Goal: Navigation & Orientation: Find specific page/section

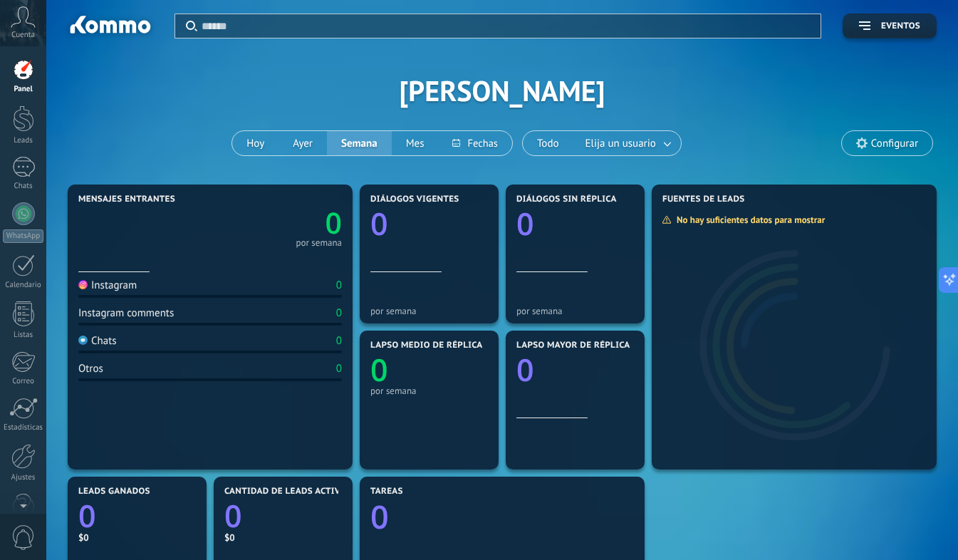
click at [25, 23] on icon at bounding box center [23, 16] width 25 height 21
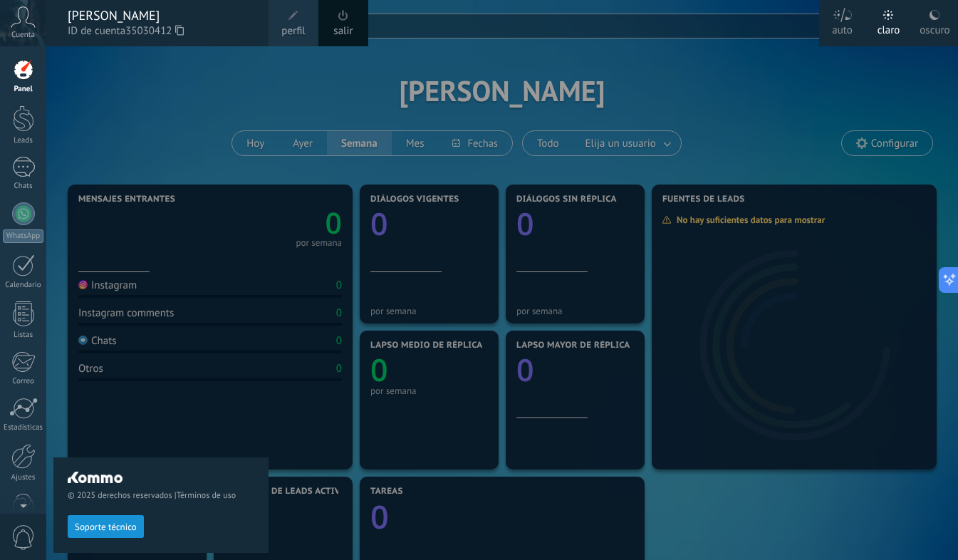
click at [292, 21] on span at bounding box center [294, 16] width 16 height 16
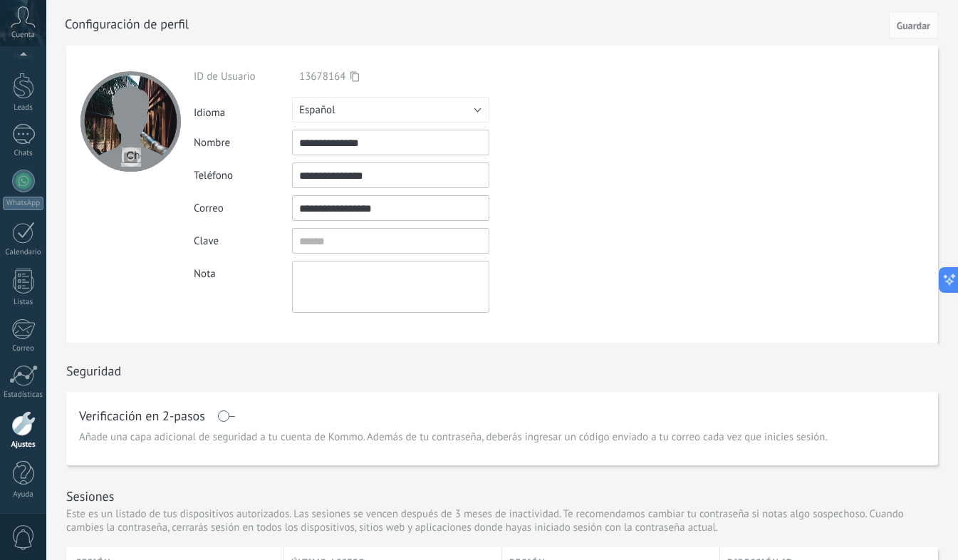
scroll to position [24, 0]
click at [21, 97] on div at bounding box center [23, 94] width 21 height 26
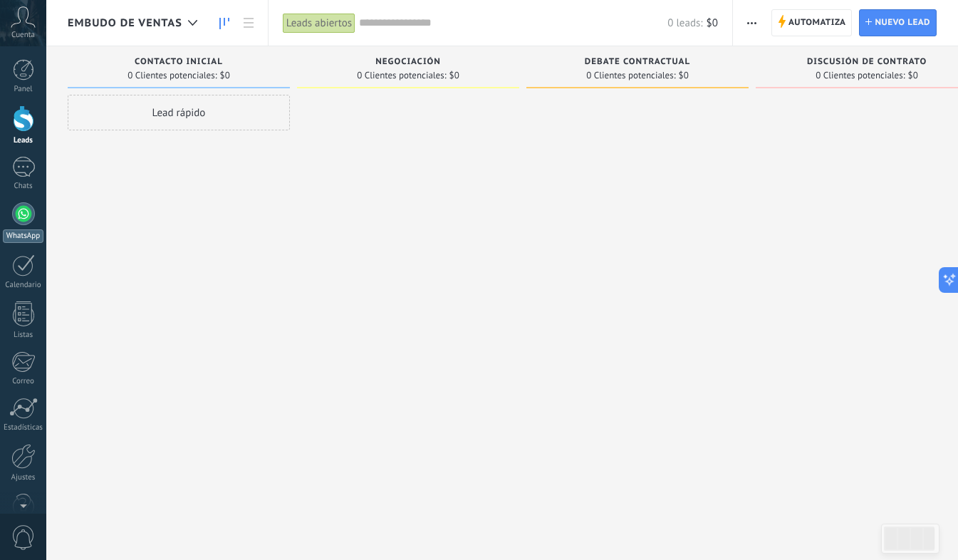
click at [22, 215] on div at bounding box center [23, 213] width 23 height 23
